Goal: Information Seeking & Learning: Learn about a topic

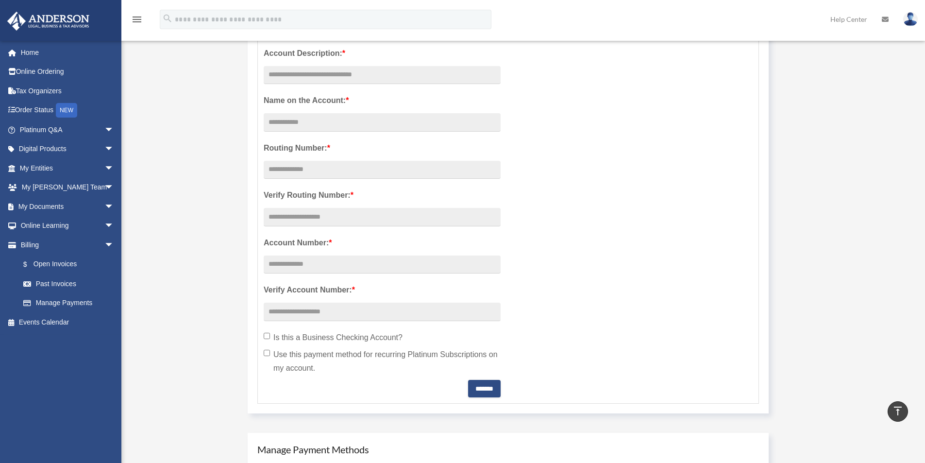
scroll to position [194, 0]
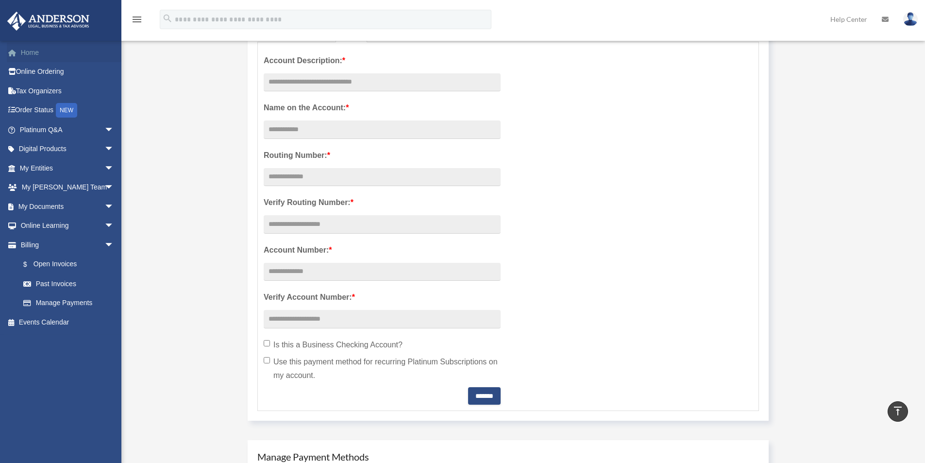
click at [27, 58] on link "Home" at bounding box center [68, 52] width 122 height 19
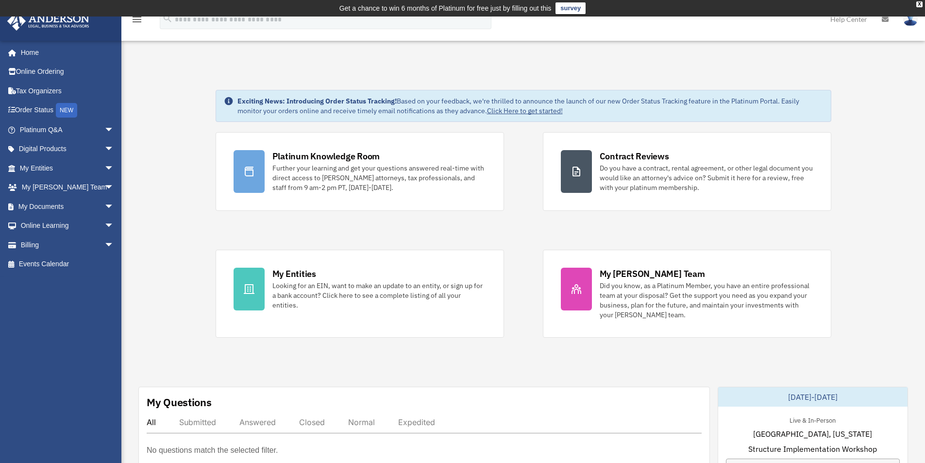
click at [138, 21] on icon "menu" at bounding box center [137, 20] width 12 height 12
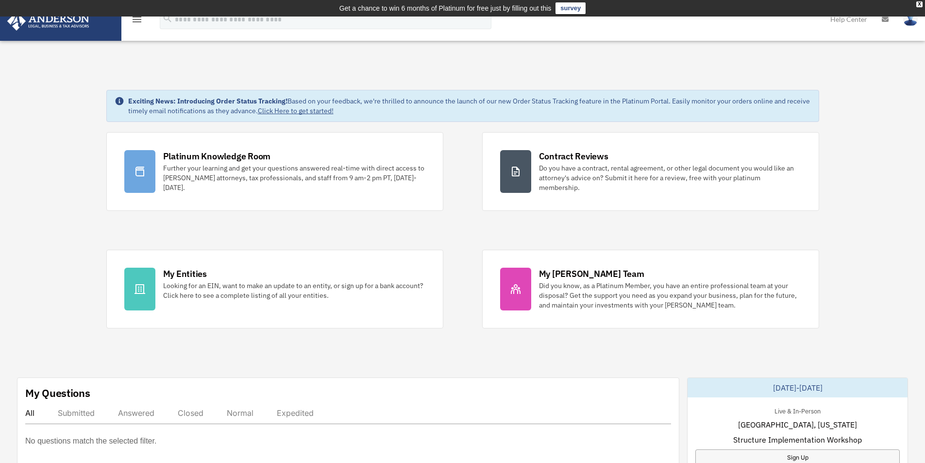
click at [138, 21] on icon "menu" at bounding box center [137, 20] width 12 height 12
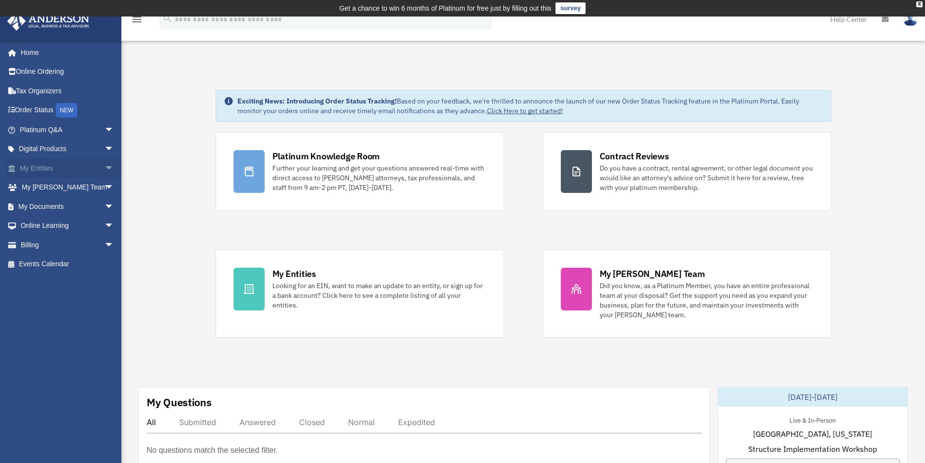
click at [104, 170] on span "arrow_drop_down" at bounding box center [113, 168] width 19 height 20
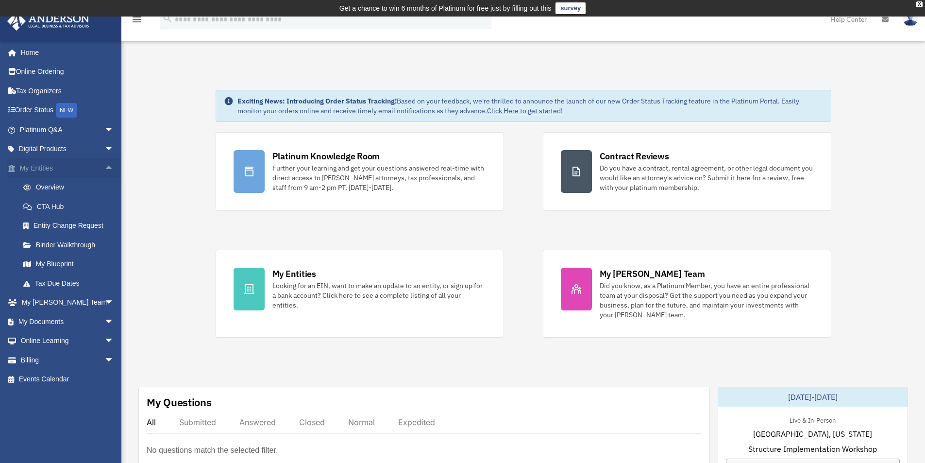
click at [104, 170] on span "arrow_drop_up" at bounding box center [113, 168] width 19 height 20
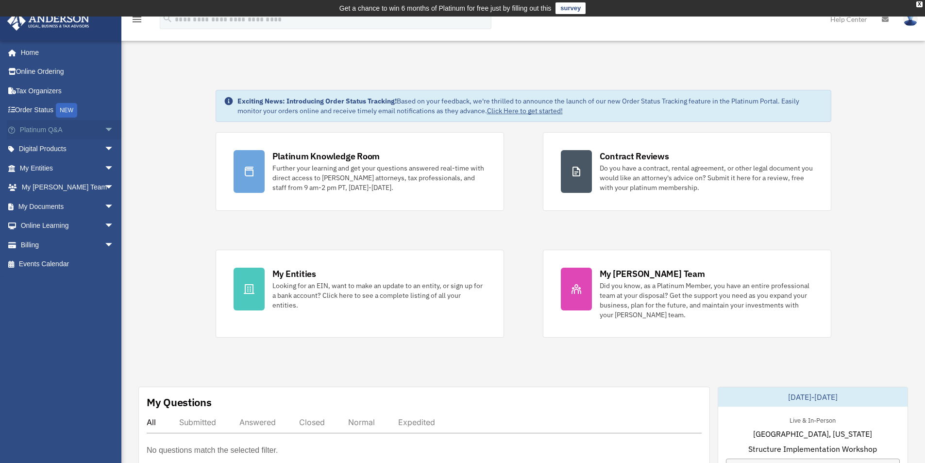
click at [104, 131] on span "arrow_drop_down" at bounding box center [113, 130] width 19 height 20
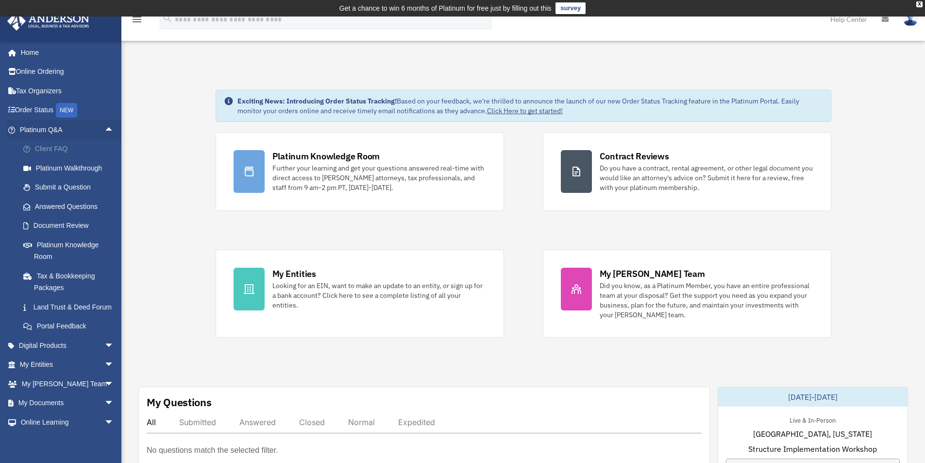
click at [52, 152] on link "Client FAQ" at bounding box center [71, 148] width 115 height 19
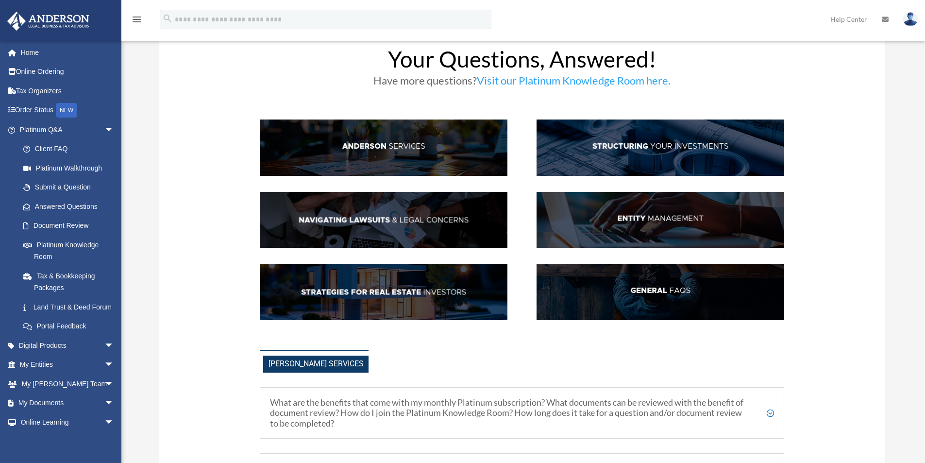
scroll to position [97, 0]
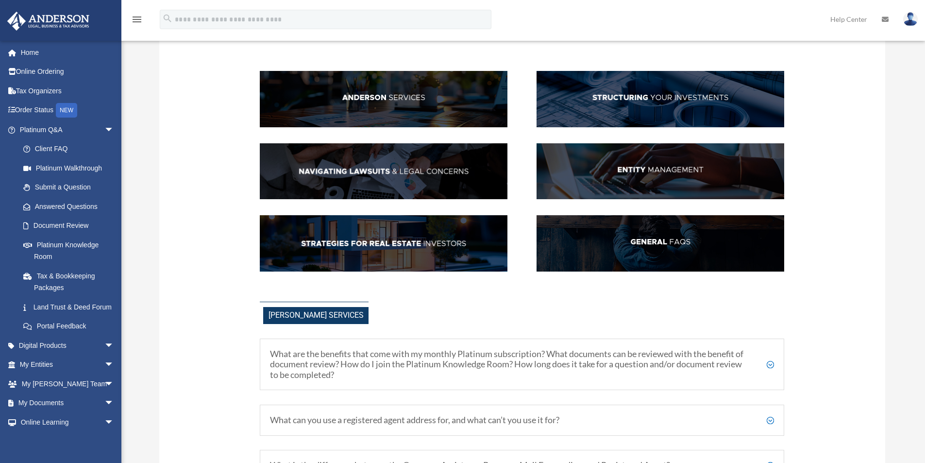
click at [601, 247] on img at bounding box center [661, 243] width 248 height 56
